Goal: Information Seeking & Learning: Learn about a topic

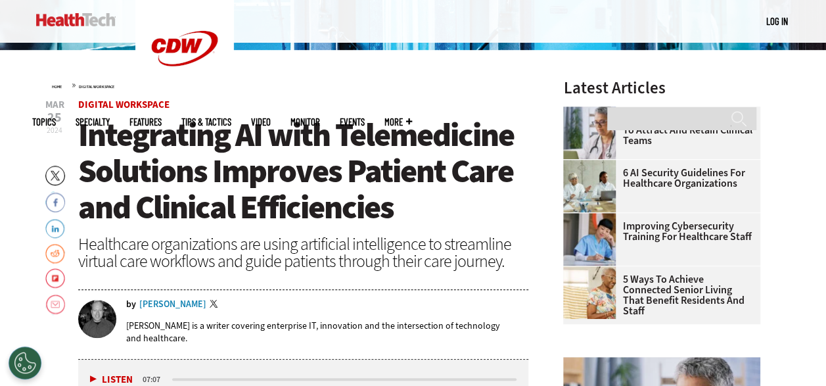
scroll to position [318, 0]
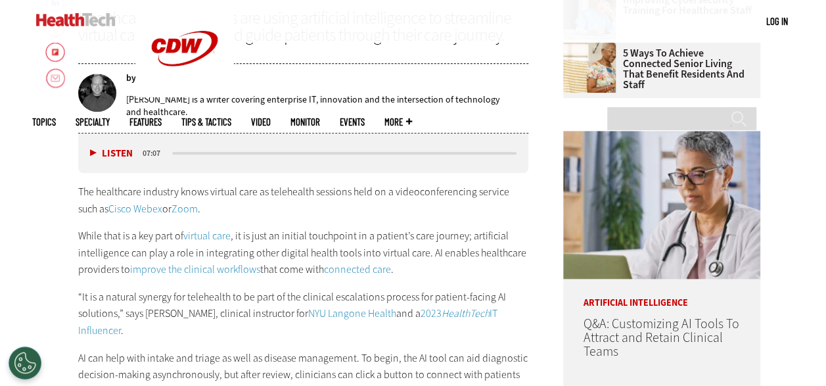
scroll to position [581, 0]
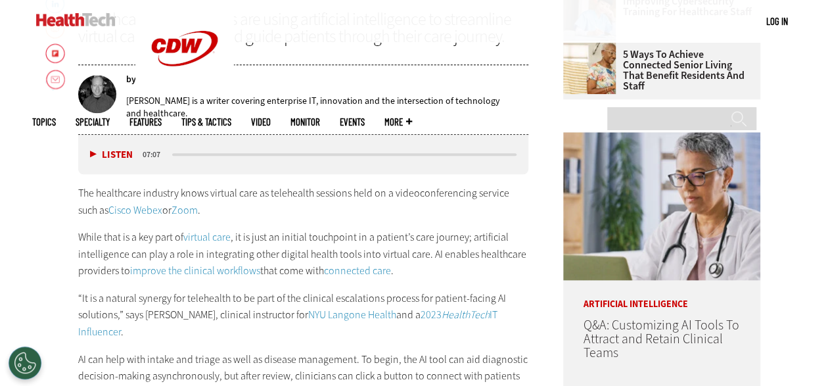
click at [308, 318] on link "NYU Langone Health" at bounding box center [352, 315] width 88 height 14
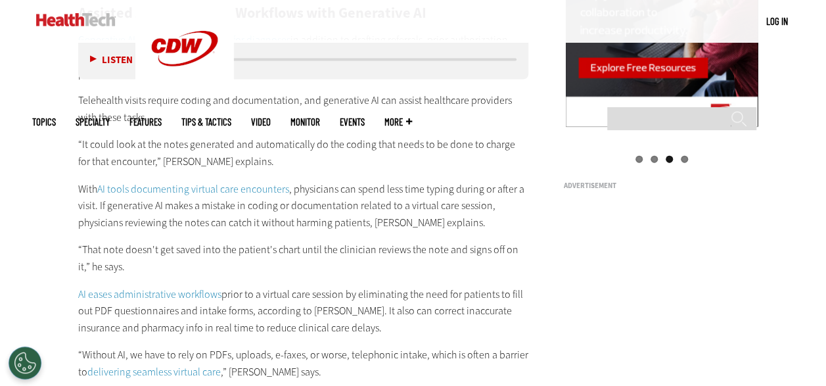
scroll to position [1414, 0]
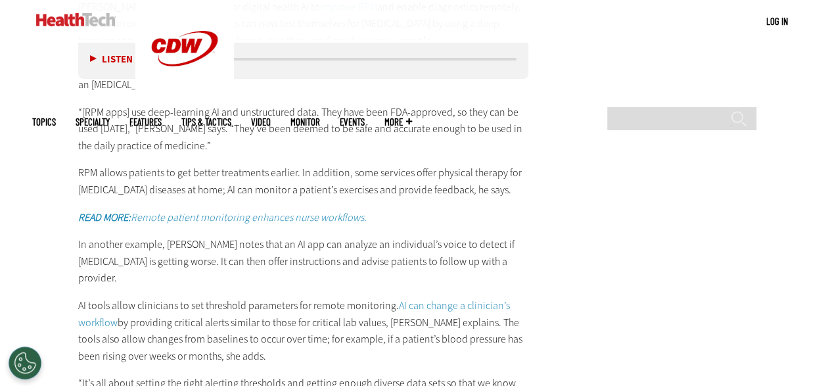
scroll to position [2147, 0]
click at [291, 144] on p "“[RPM apps] use deep-learning AI and unstructured data. They have been FDA-appr…" at bounding box center [303, 129] width 451 height 51
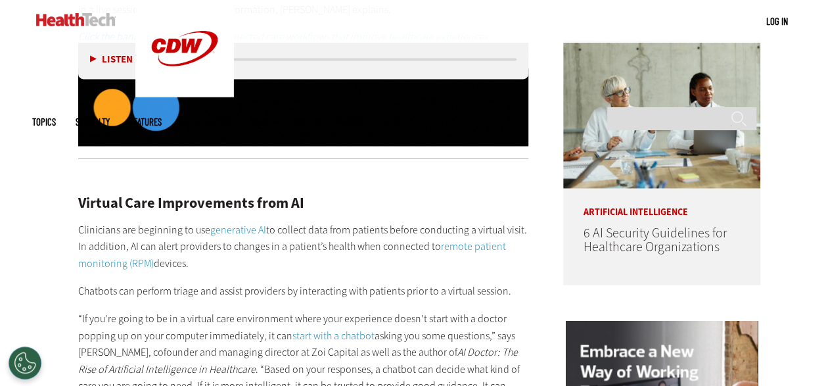
scroll to position [1006, 0]
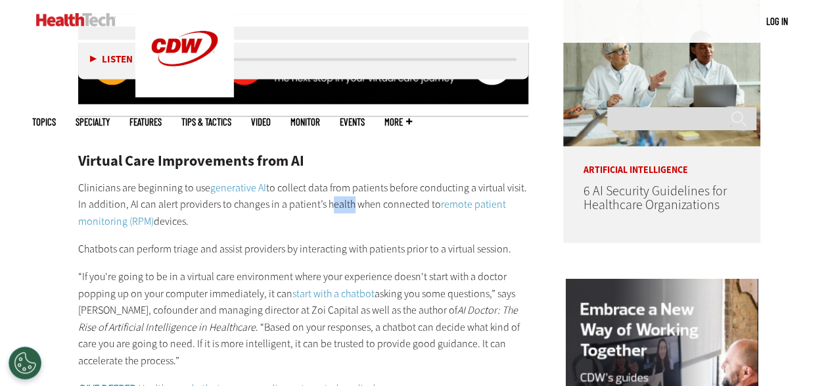
drag, startPoint x: 324, startPoint y: 203, endPoint x: 345, endPoint y: 204, distance: 20.4
click at [345, 204] on p "Clinicians are beginning to use generative AI to collect data from patients bef…" at bounding box center [303, 204] width 451 height 51
click at [346, 208] on p "Clinicians are beginning to use generative AI to collect data from patients bef…" at bounding box center [303, 204] width 451 height 51
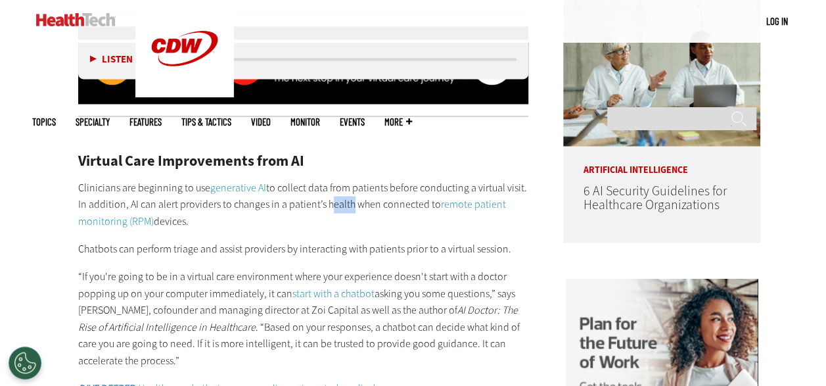
click at [362, 216] on p "Clinicians are beginning to use generative AI to collect data from patients bef…" at bounding box center [303, 204] width 451 height 51
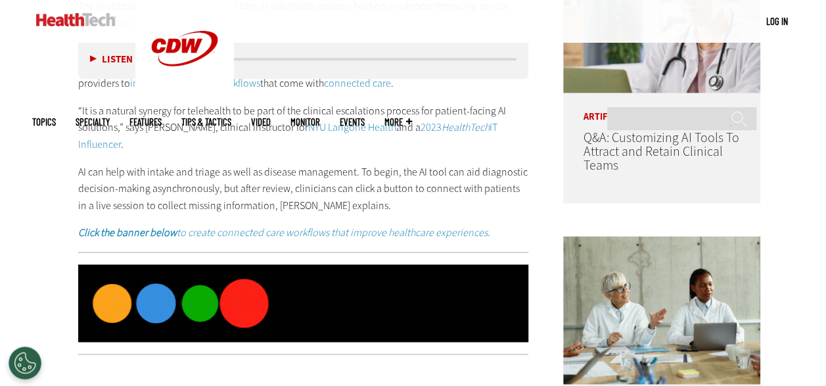
scroll to position [348, 0]
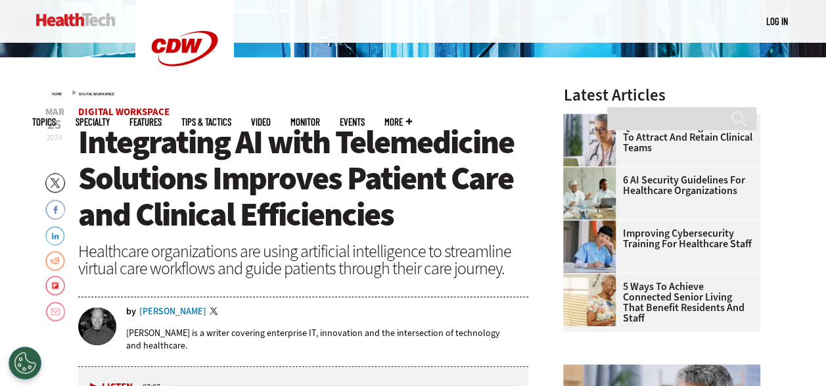
click at [528, 314] on div "by [PERSON_NAME] Twitter" at bounding box center [327, 312] width 403 height 11
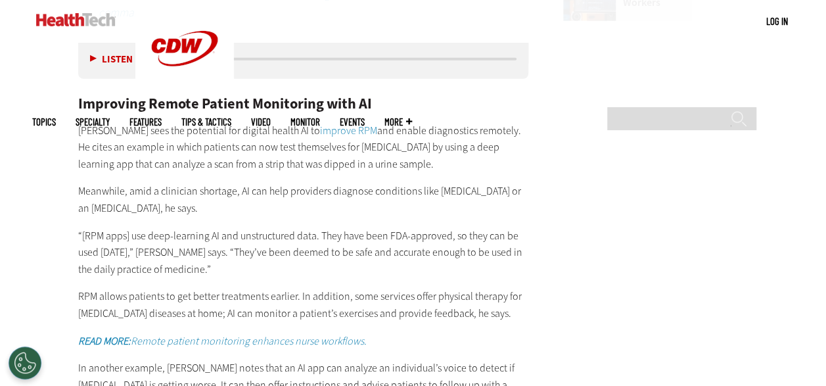
scroll to position [2036, 0]
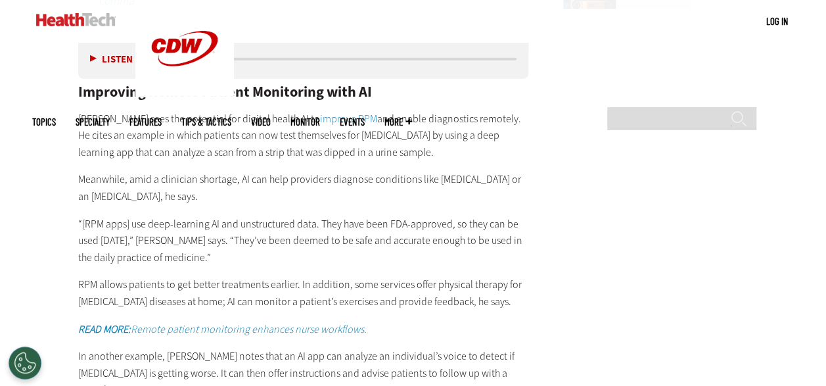
click at [342, 151] on p "Razmi sees the potential for digital health AI to improve RPM and enable diagno…" at bounding box center [303, 135] width 451 height 51
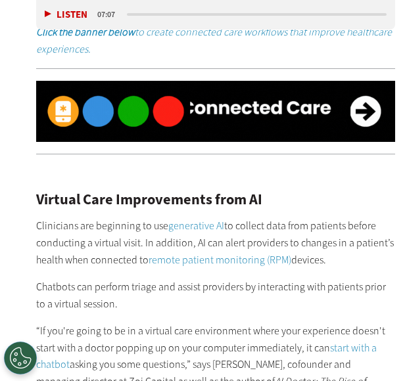
scroll to position [988, 0]
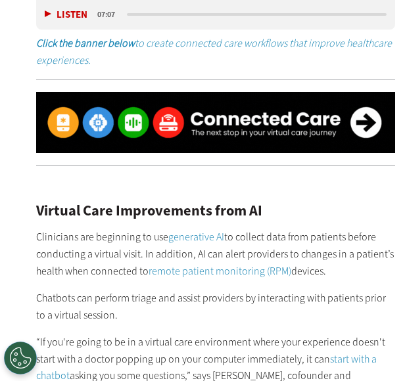
click at [110, 297] on p "Chatbots can perform triage and assist providers by interacting with patients p…" at bounding box center [216, 307] width 360 height 34
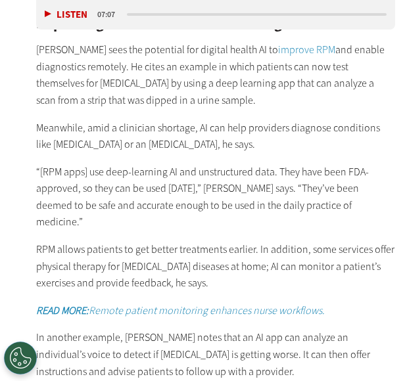
scroll to position [2391, 0]
